Goal: Find contact information: Find contact information

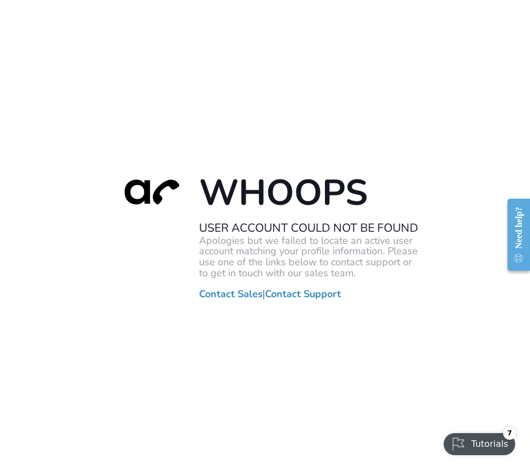
click at [292, 292] on link "Contact Support" at bounding box center [303, 293] width 76 height 11
click at [308, 296] on link "Contact Support" at bounding box center [303, 293] width 76 height 11
click at [233, 293] on link "Contact Sales" at bounding box center [231, 293] width 64 height 11
click at [317, 294] on link "Contact Support" at bounding box center [303, 293] width 76 height 11
click at [248, 292] on link "Contact Sales" at bounding box center [231, 293] width 64 height 11
